Goal: Task Accomplishment & Management: Manage account settings

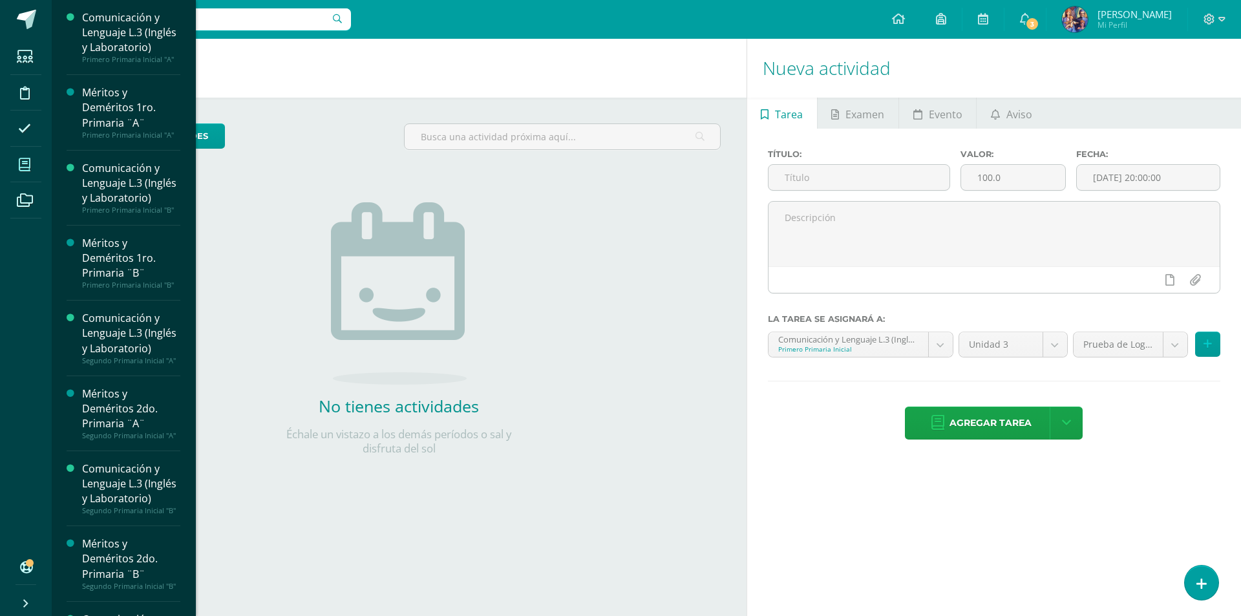
click at [19, 158] on icon at bounding box center [25, 164] width 12 height 13
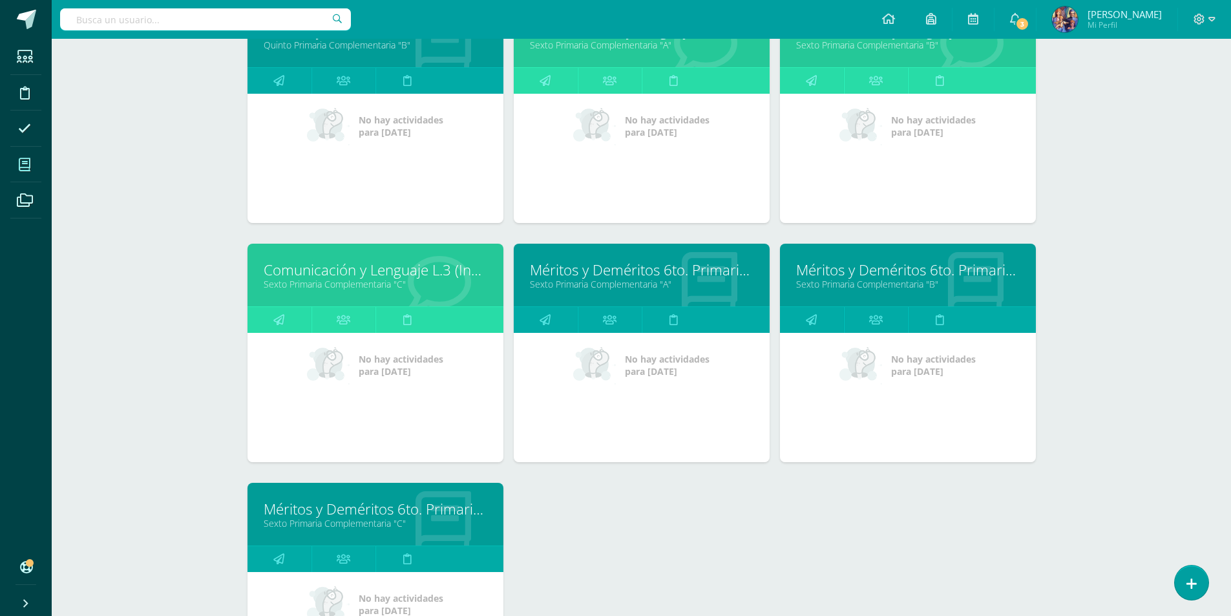
scroll to position [1846, 0]
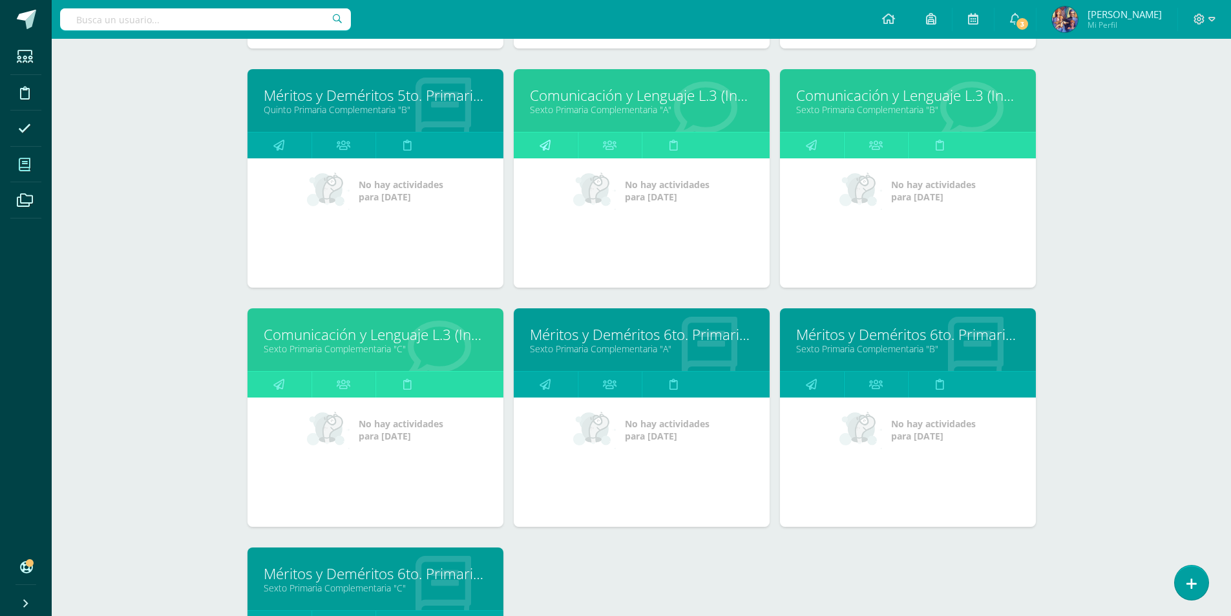
click at [556, 145] on link at bounding box center [546, 146] width 64 height 26
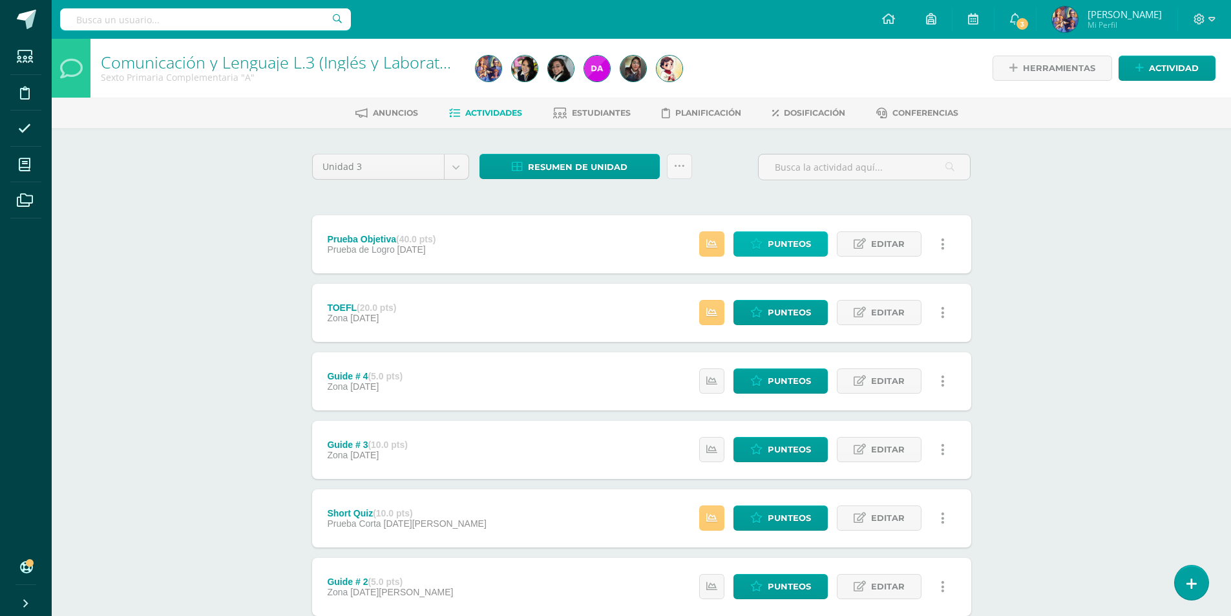
click at [770, 248] on span "Punteos" at bounding box center [789, 244] width 43 height 24
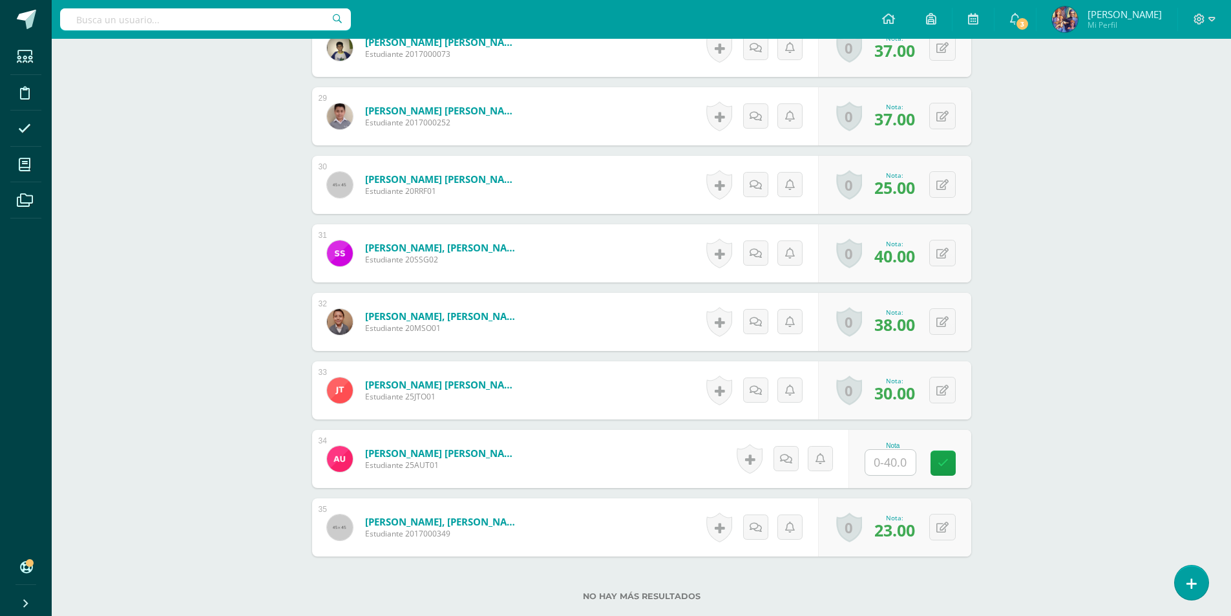
scroll to position [2345, 0]
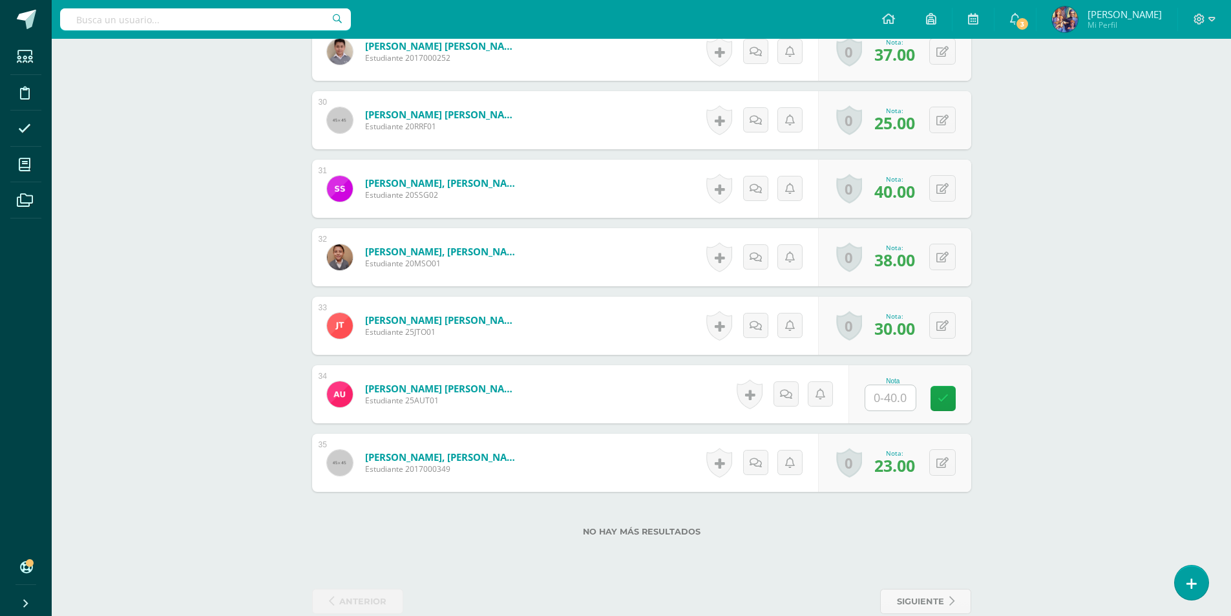
click at [897, 400] on input "text" at bounding box center [891, 397] width 50 height 25
type input "32"
click at [959, 401] on link at bounding box center [952, 399] width 26 height 26
click at [919, 402] on input "32" at bounding box center [898, 398] width 52 height 26
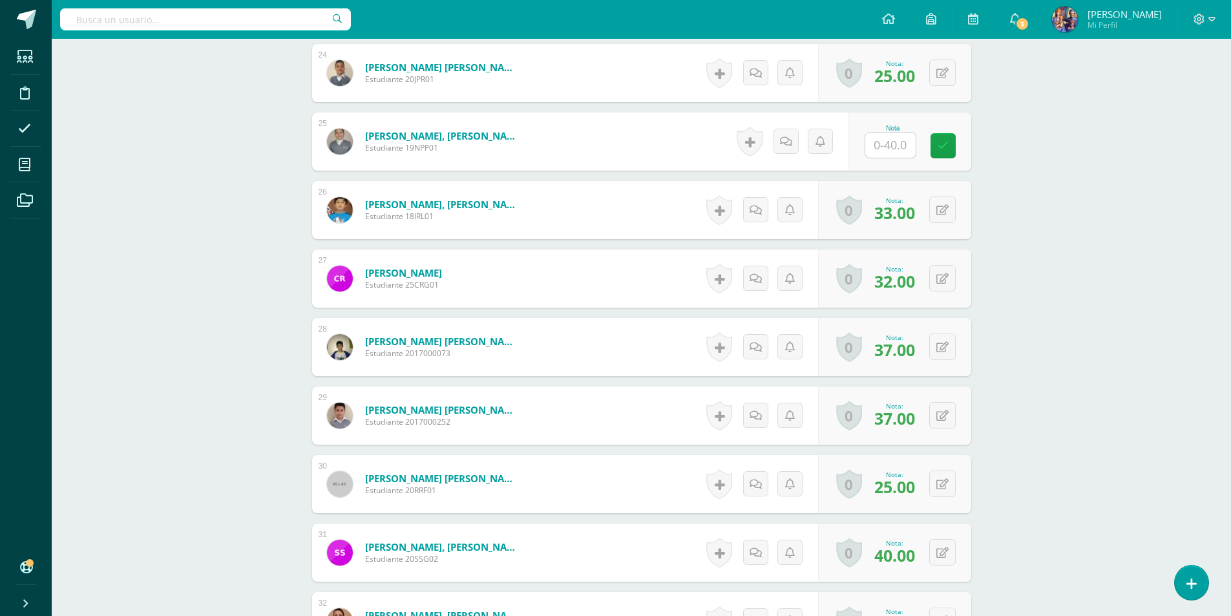
scroll to position [1658, 0]
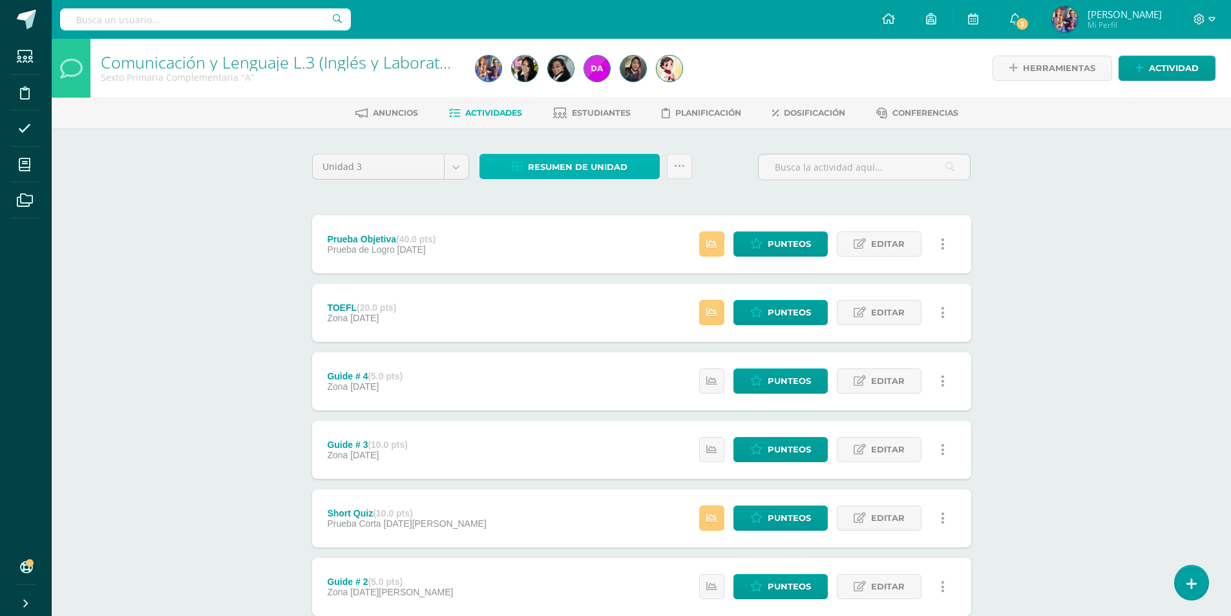
click at [559, 164] on span "Resumen de unidad" at bounding box center [578, 167] width 100 height 24
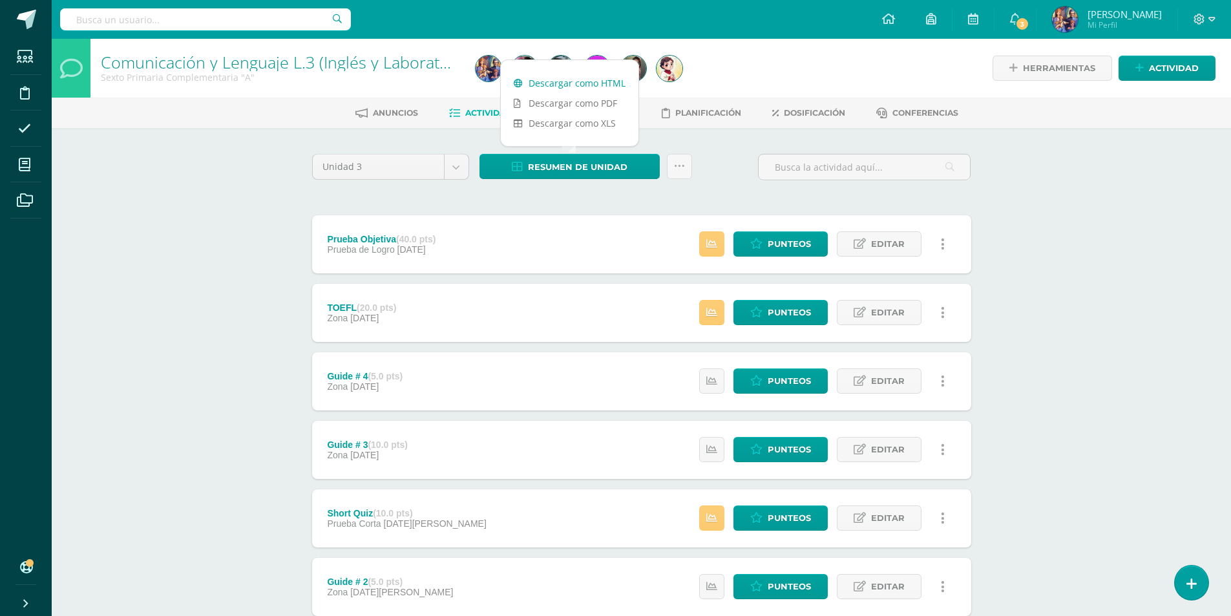
click at [573, 80] on link "Descargar como HTML" at bounding box center [570, 83] width 138 height 20
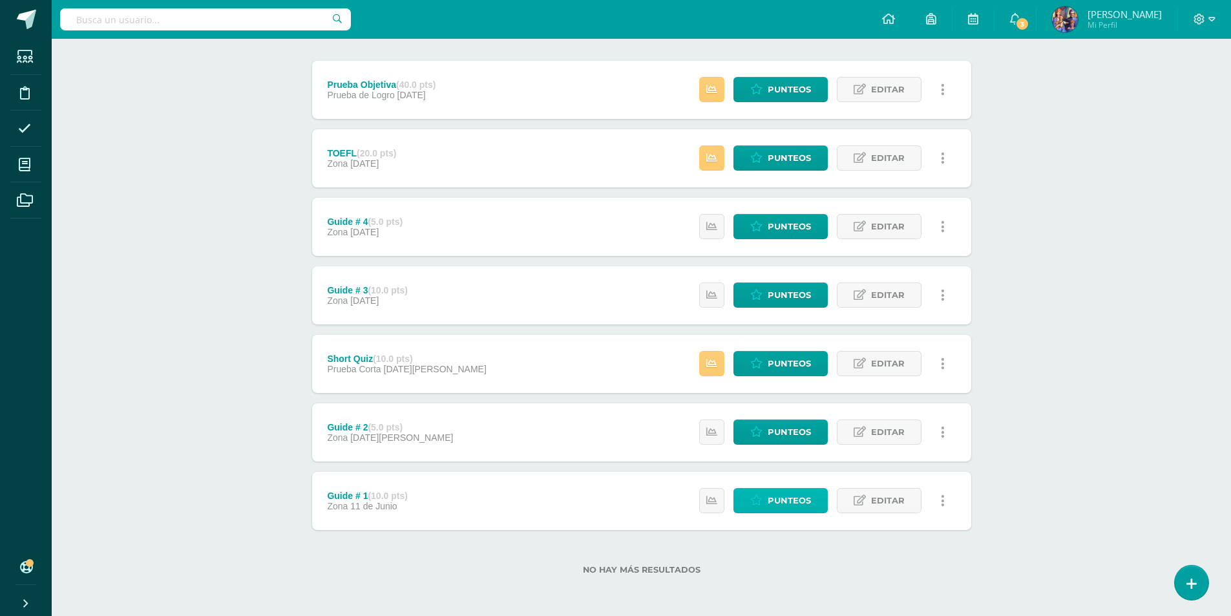
click at [784, 497] on span "Punteos" at bounding box center [789, 501] width 43 height 24
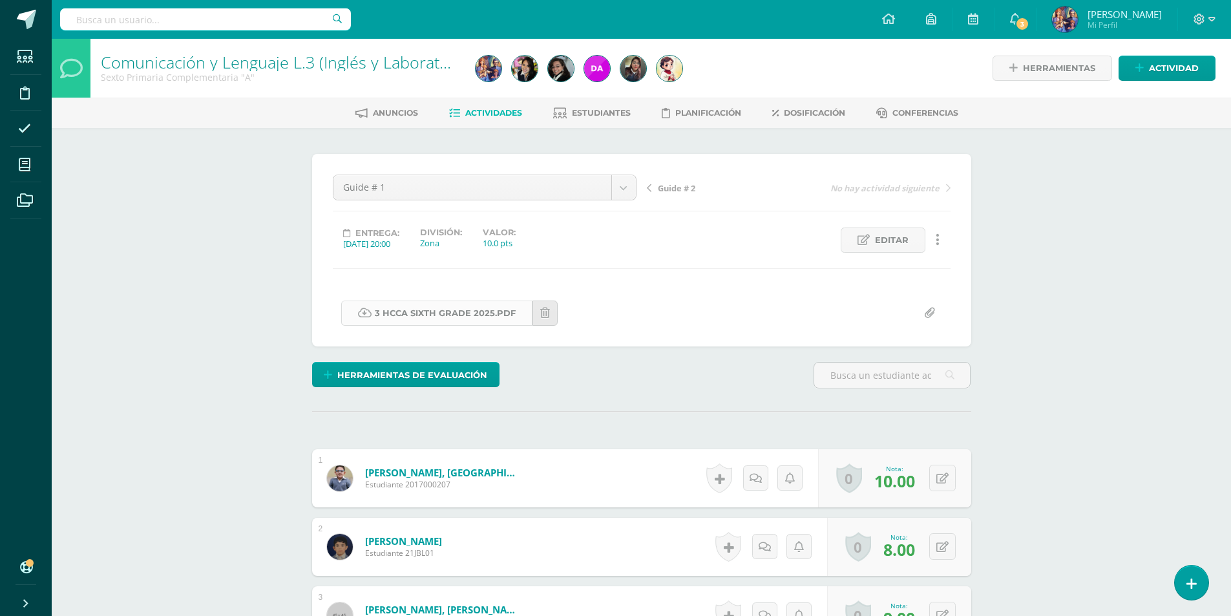
scroll to position [1, 0]
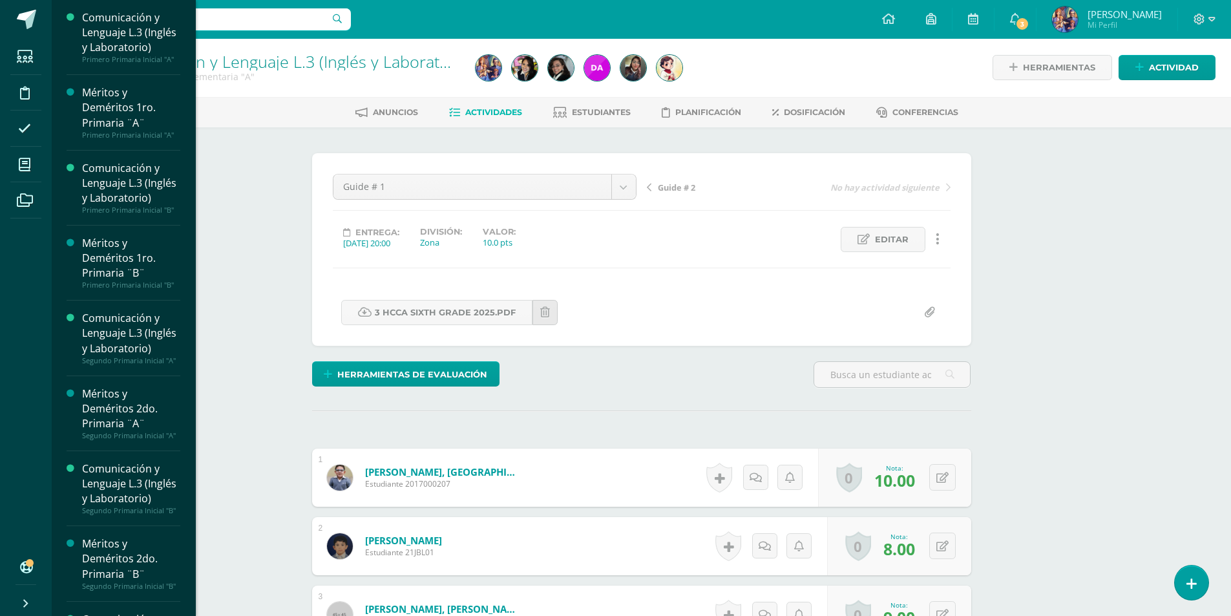
click at [10, 165] on li "Mis cursos" at bounding box center [26, 165] width 52 height 36
click at [34, 164] on span at bounding box center [24, 164] width 29 height 29
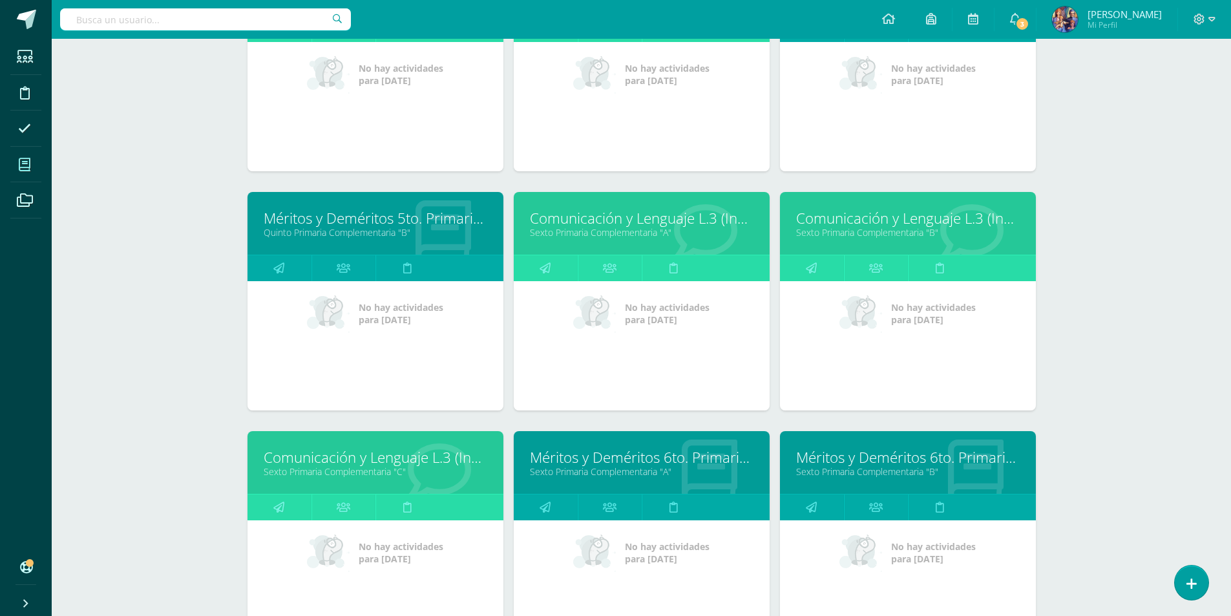
scroll to position [1787, 0]
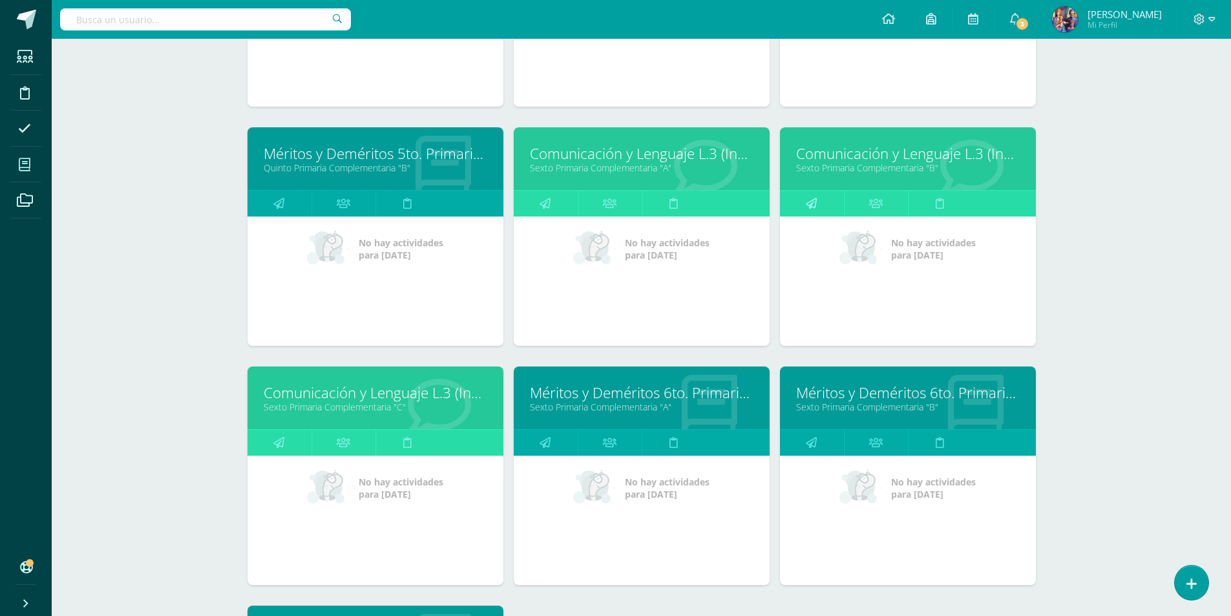
click at [833, 202] on link at bounding box center [812, 204] width 64 height 26
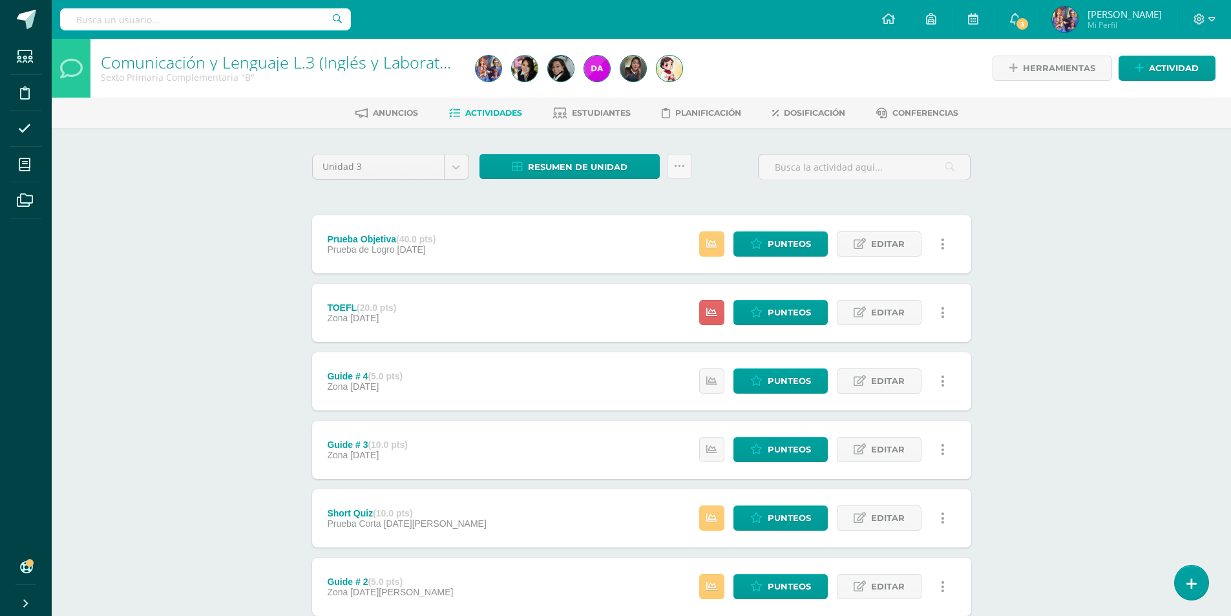
scroll to position [155, 0]
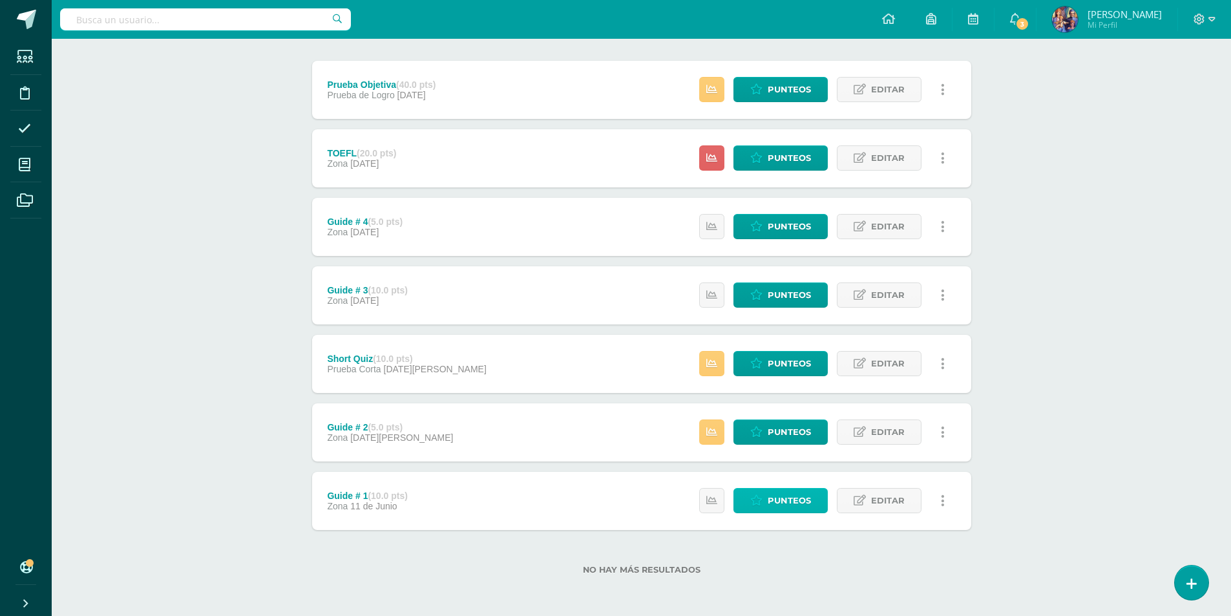
click at [778, 502] on span "Punteos" at bounding box center [789, 501] width 43 height 24
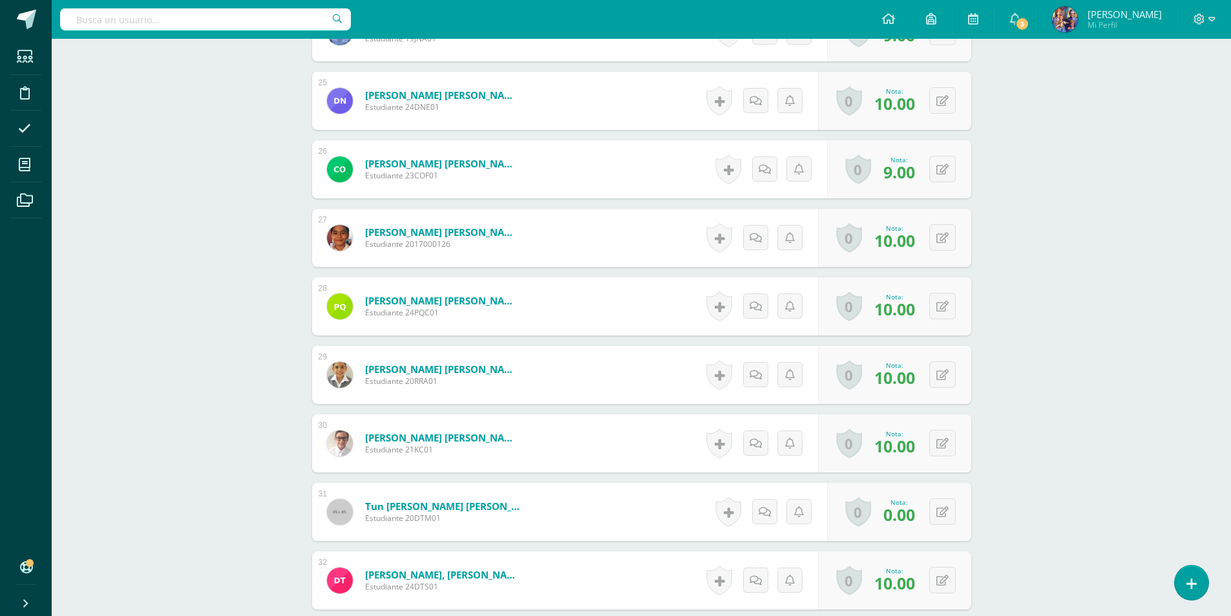
scroll to position [2151, 0]
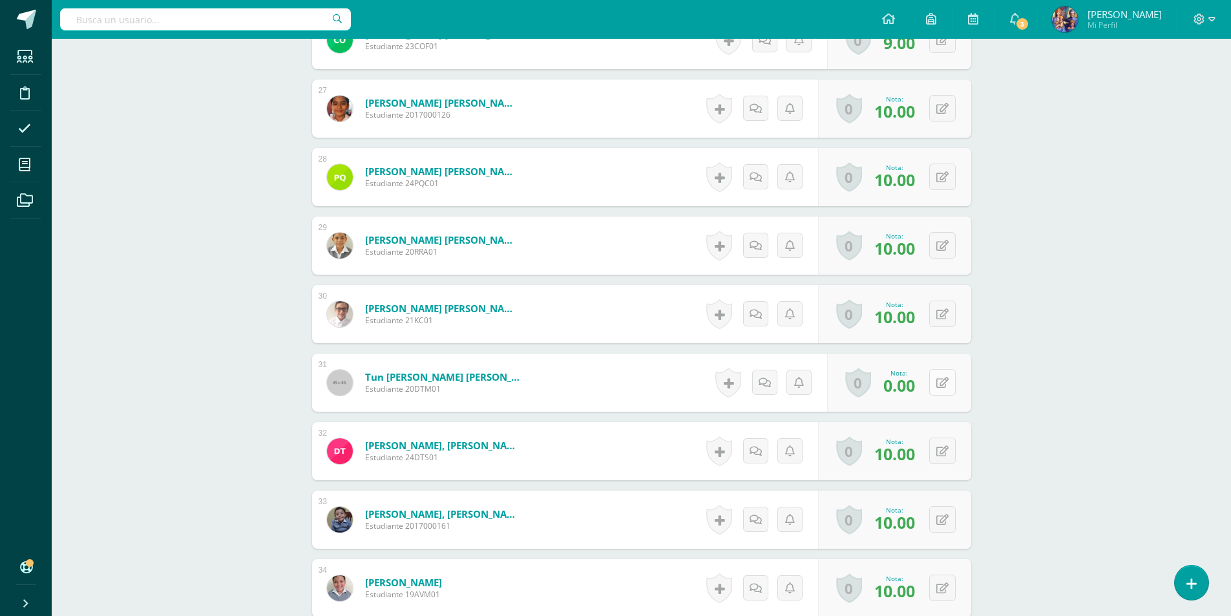
click at [939, 385] on button at bounding box center [943, 382] width 27 height 27
type input "10"
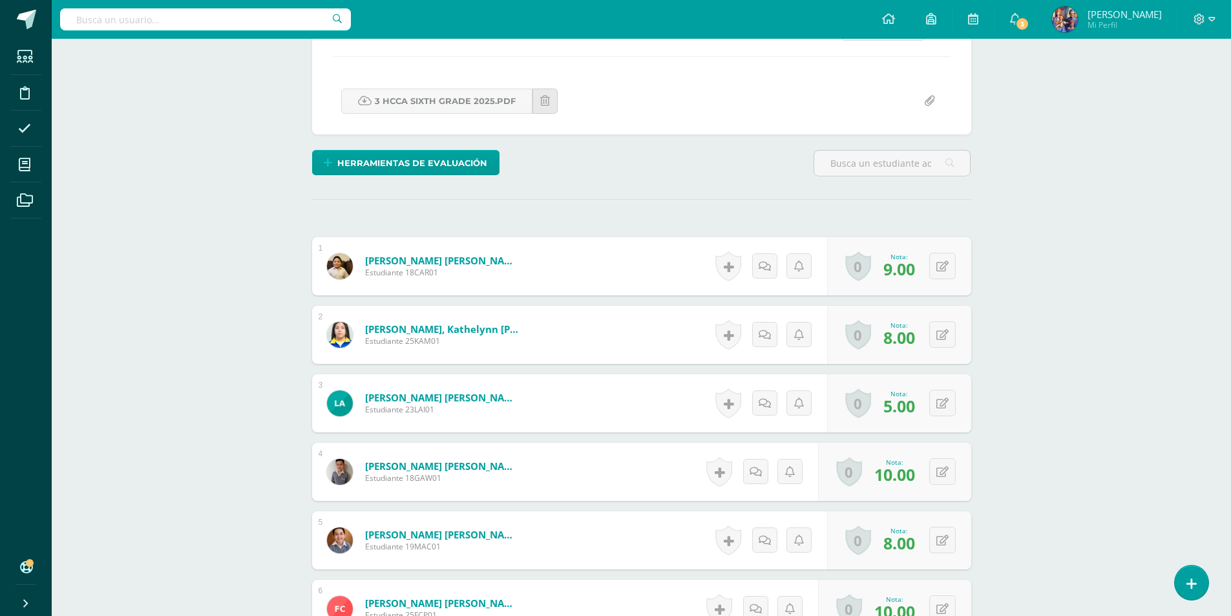
scroll to position [0, 0]
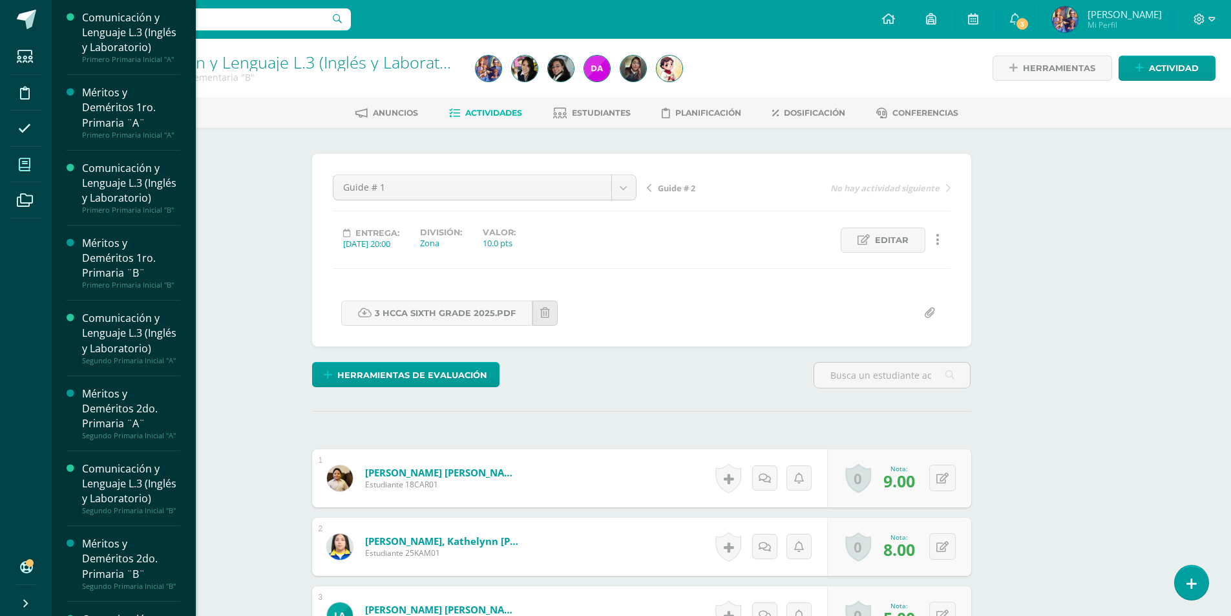
click at [27, 169] on icon at bounding box center [25, 164] width 12 height 13
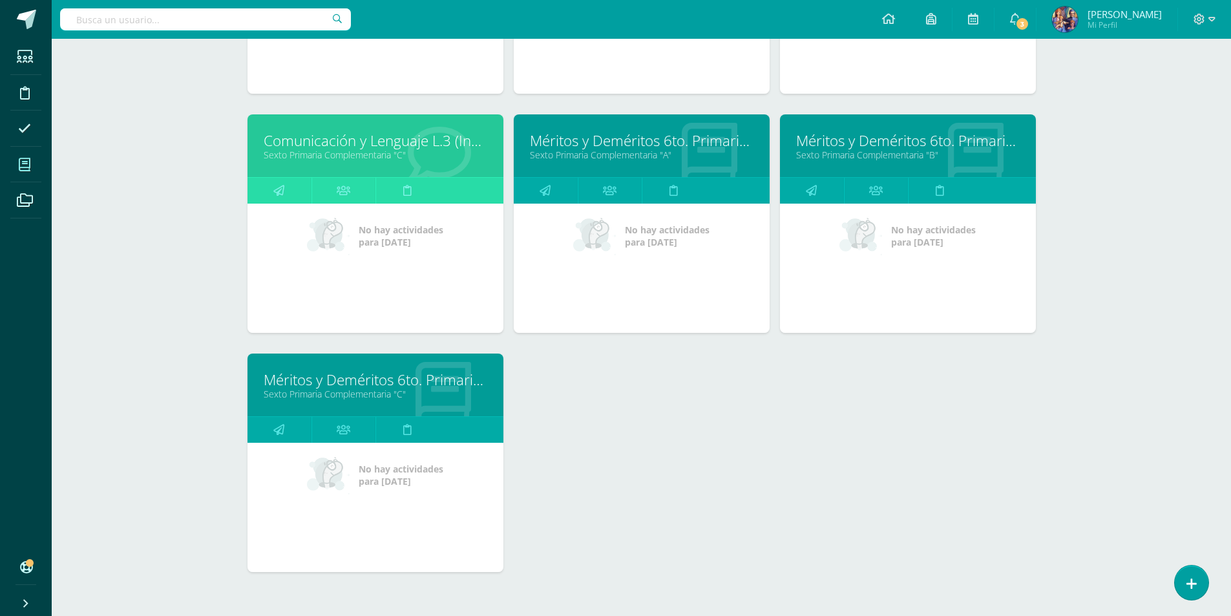
scroll to position [1846, 0]
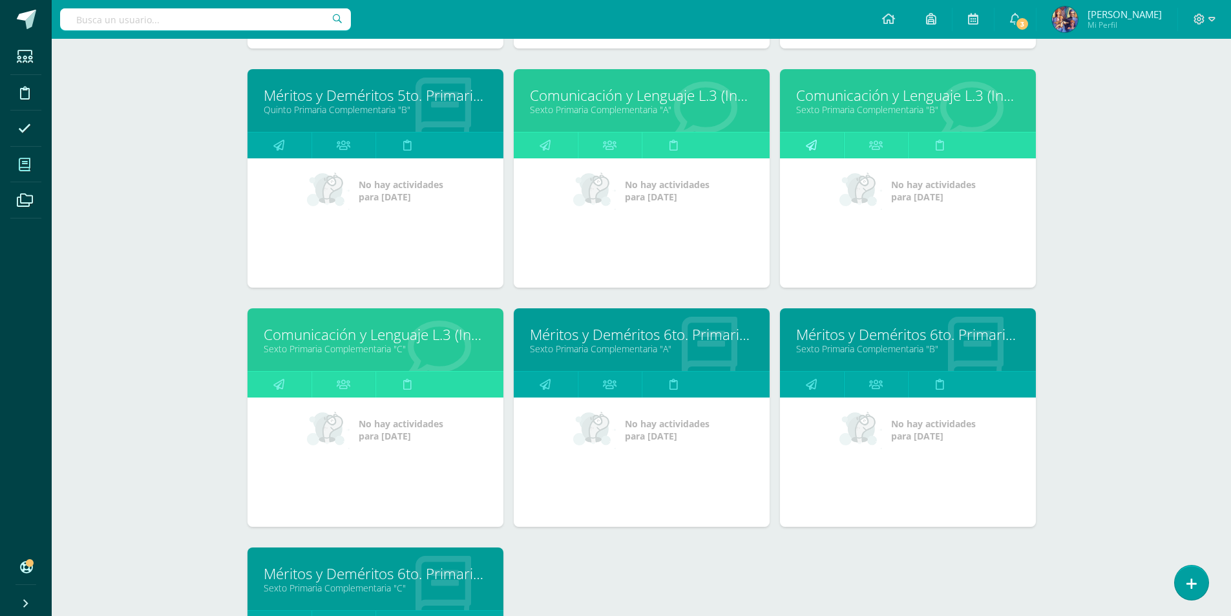
click at [836, 145] on link at bounding box center [812, 146] width 64 height 26
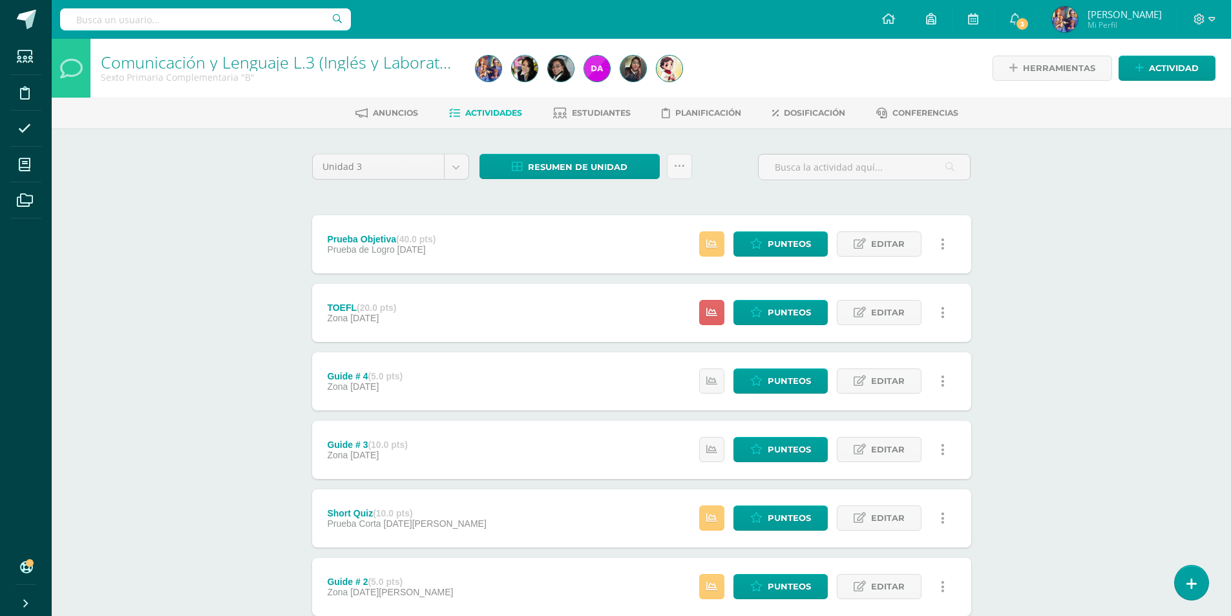
scroll to position [155, 0]
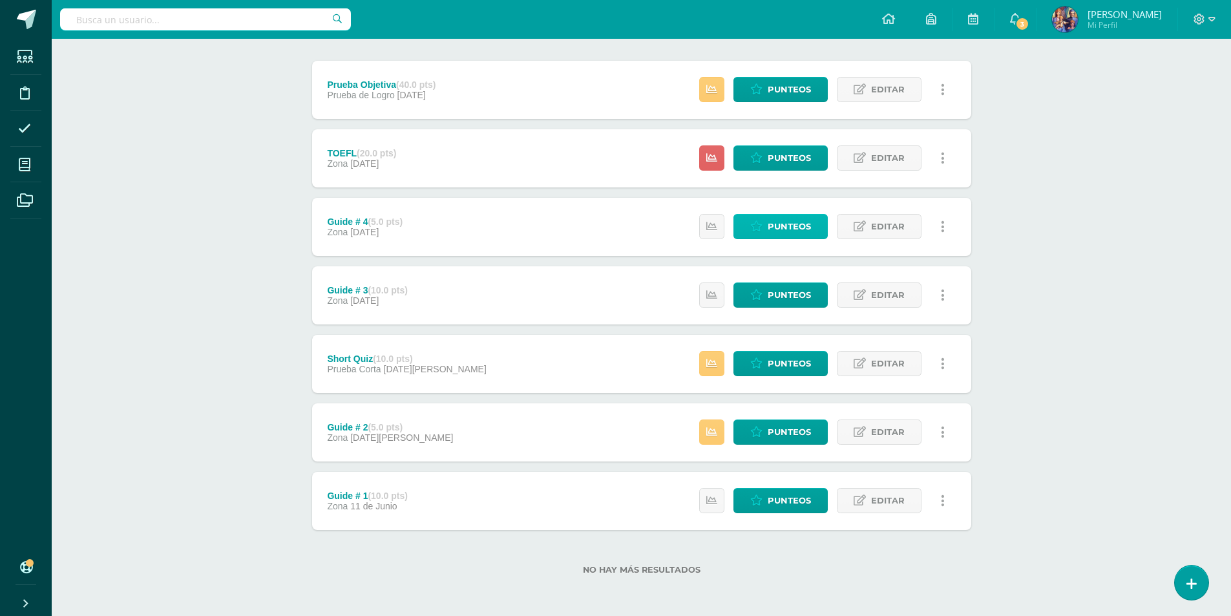
click at [805, 233] on span "Punteos" at bounding box center [789, 227] width 43 height 24
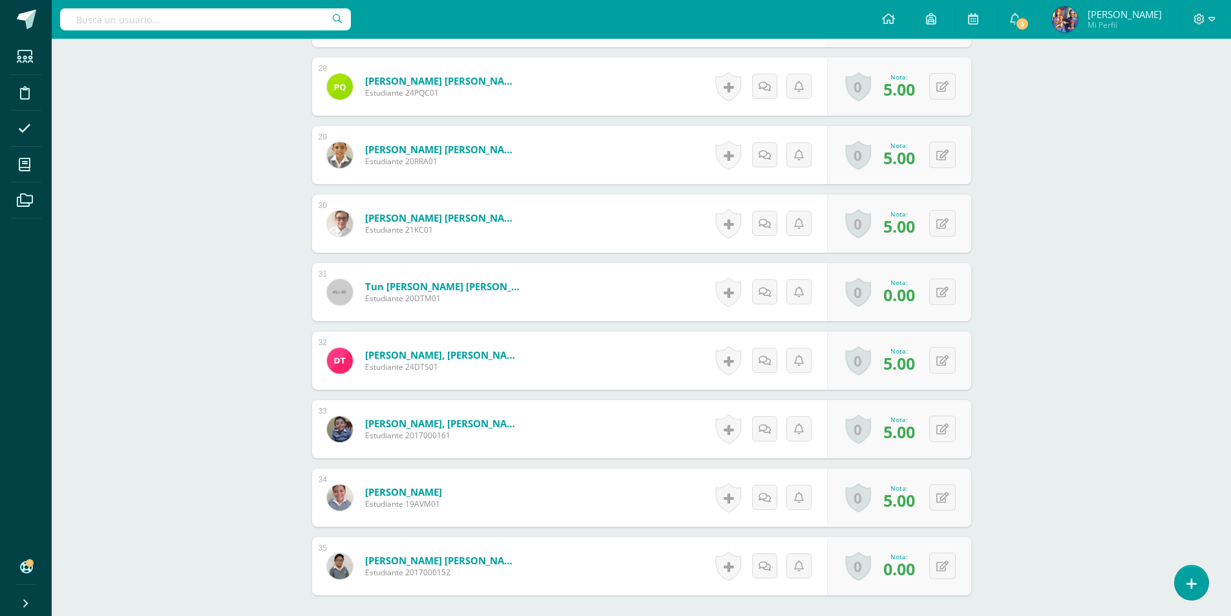
scroll to position [2307, 0]
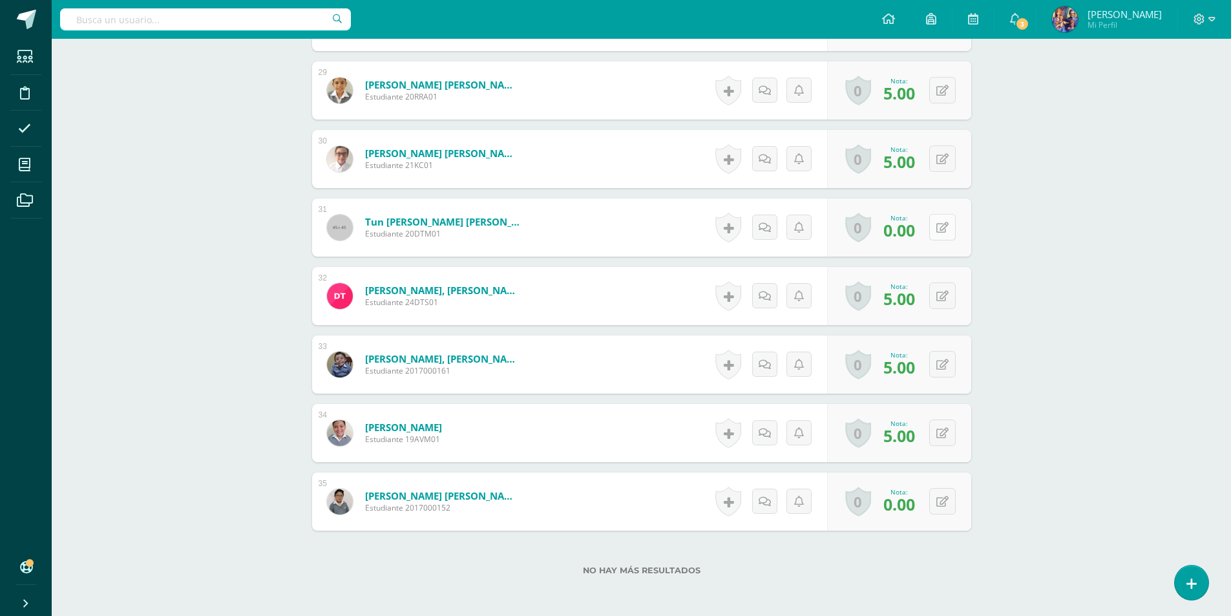
click at [939, 227] on button at bounding box center [943, 227] width 27 height 27
type input "5"
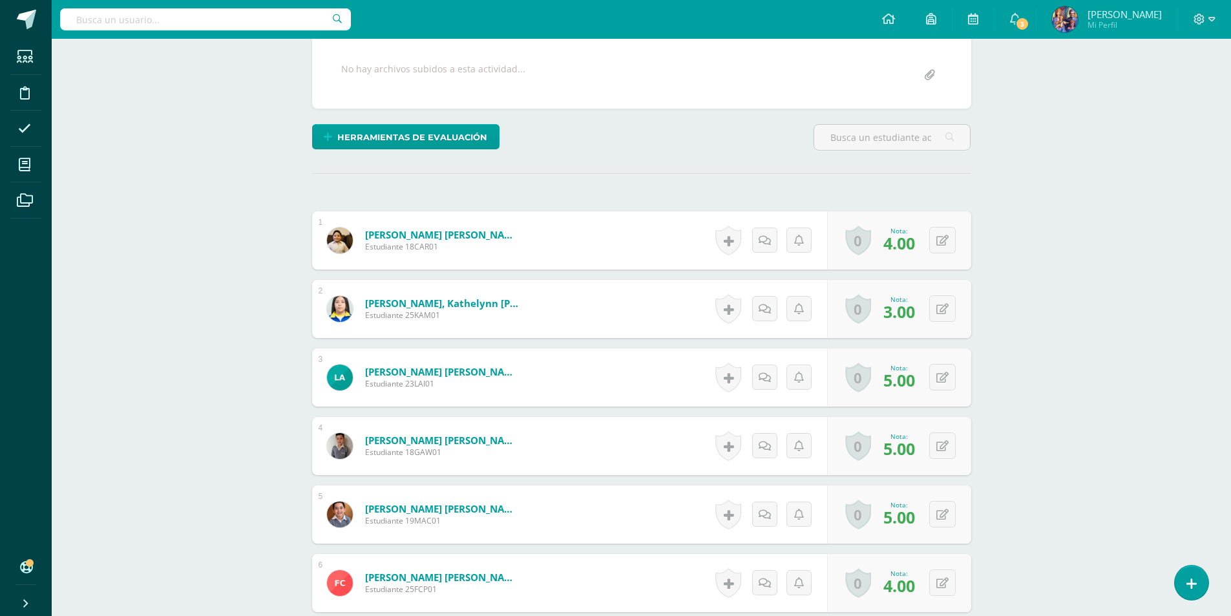
scroll to position [0, 0]
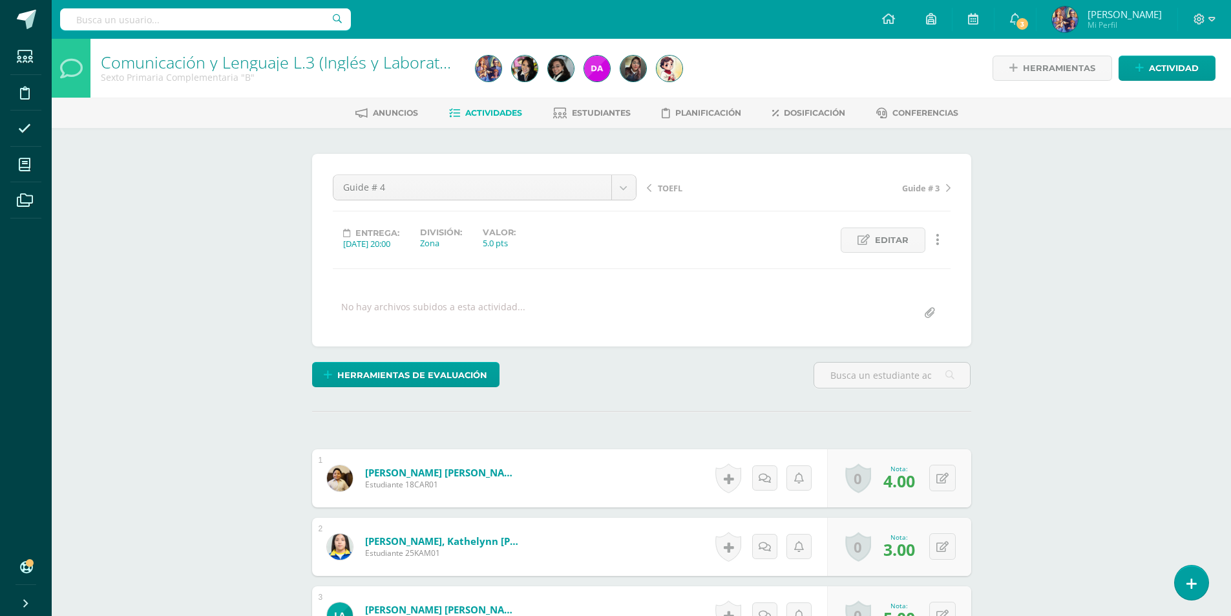
click at [501, 109] on span "Actividades" at bounding box center [493, 113] width 57 height 10
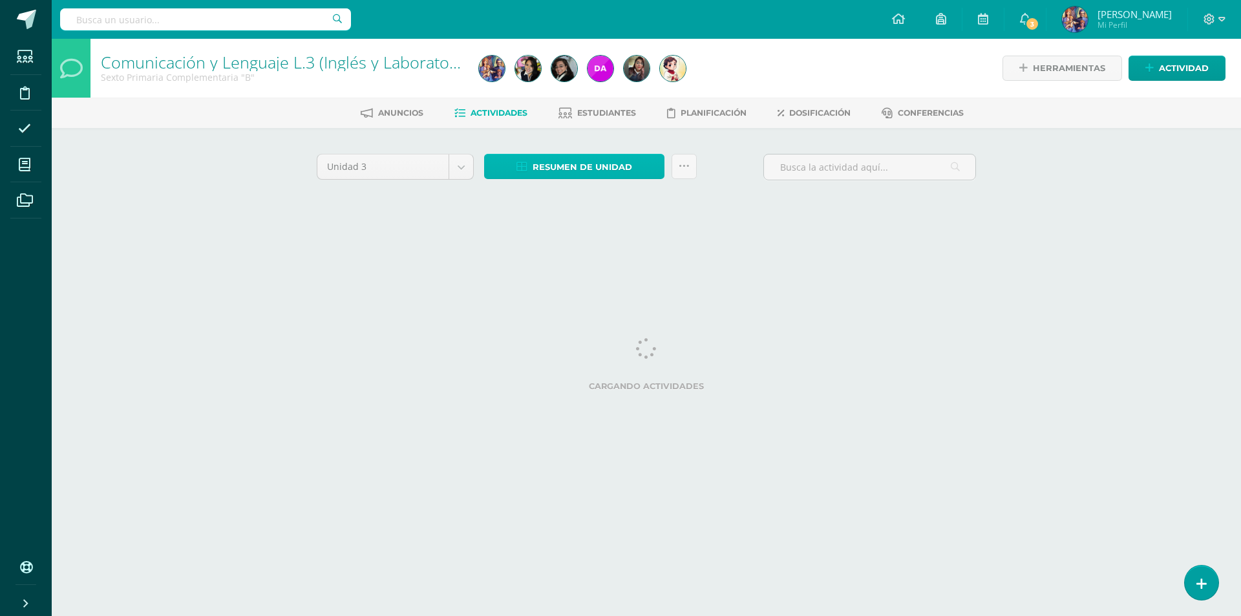
click at [572, 158] on span "Resumen de unidad" at bounding box center [583, 167] width 100 height 24
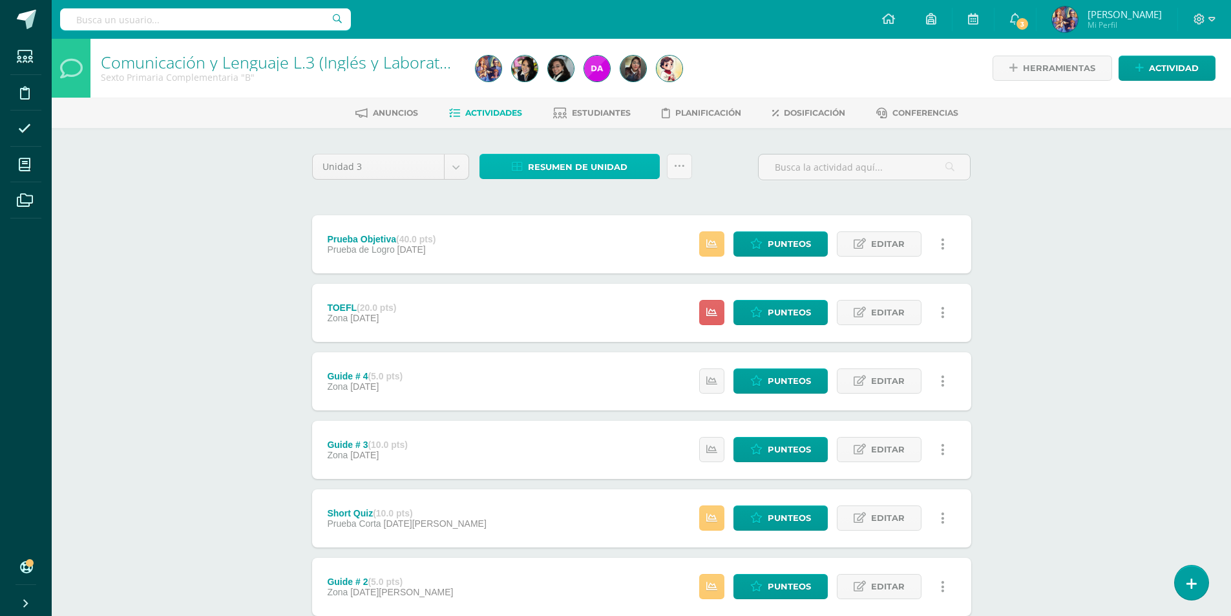
click at [586, 165] on span "Resumen de unidad" at bounding box center [578, 167] width 100 height 24
click at [775, 200] on div "Unidad 3 Unidad 1 Unidad 2 Unidad 3 Unidad 4 Resumen de unidad Subir actividade…" at bounding box center [642, 449] width 670 height 591
click at [576, 169] on span "Resumen de unidad" at bounding box center [578, 167] width 100 height 24
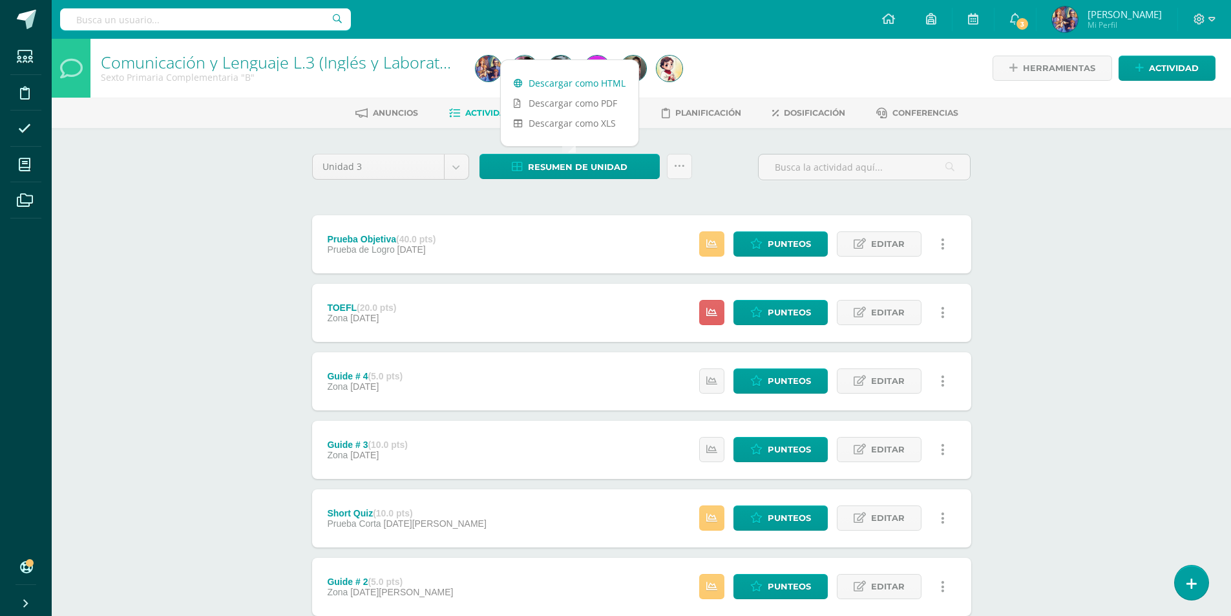
click at [573, 83] on link "Descargar como HTML" at bounding box center [570, 83] width 138 height 20
click at [742, 60] on div at bounding box center [661, 68] width 380 height 59
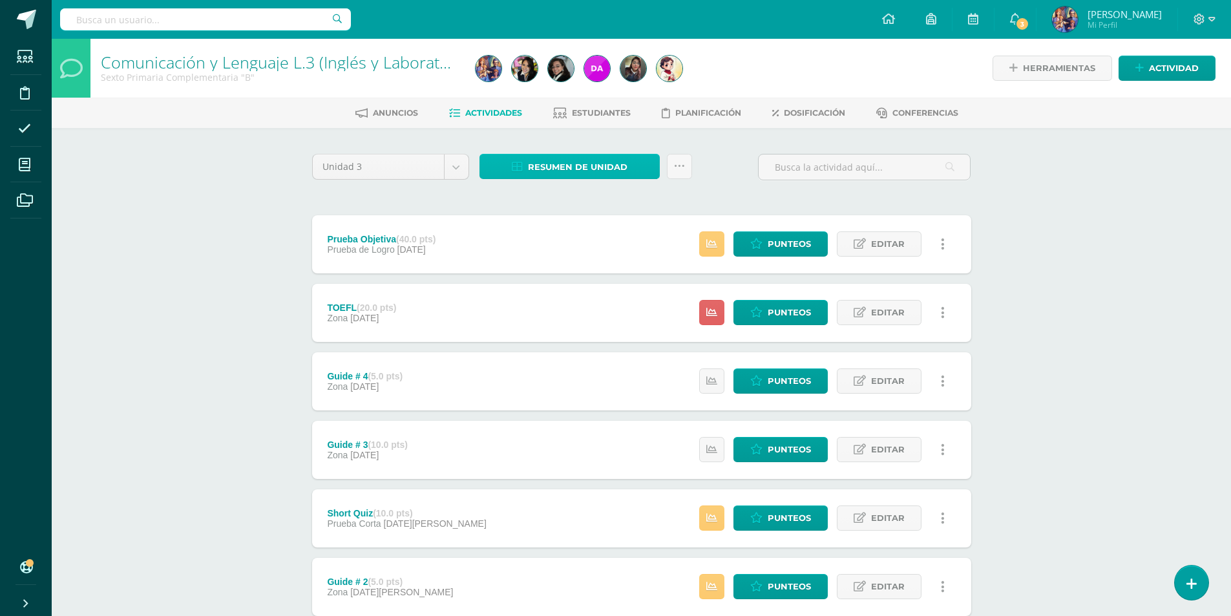
click at [600, 162] on span "Resumen de unidad" at bounding box center [578, 167] width 100 height 24
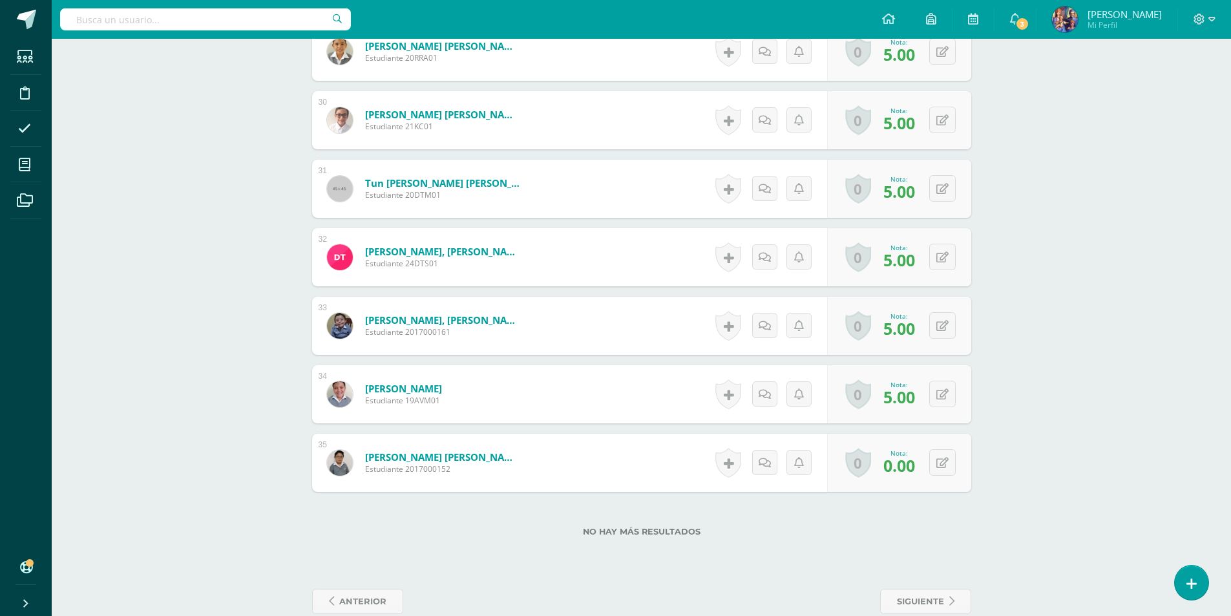
scroll to position [2369, 0]
